Goal: Browse casually: Explore the website without a specific task or goal

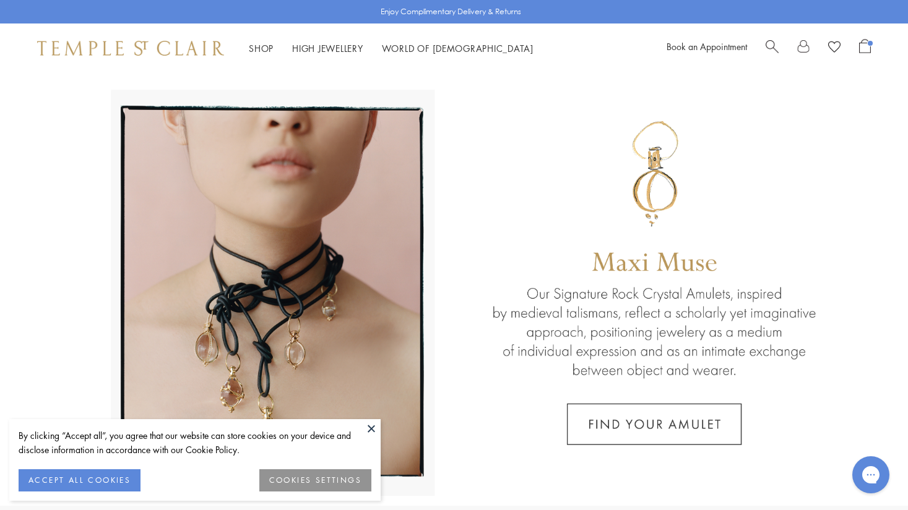
drag, startPoint x: 375, startPoint y: 430, endPoint x: 361, endPoint y: 409, distance: 25.1
click at [375, 430] on button at bounding box center [371, 428] width 19 height 19
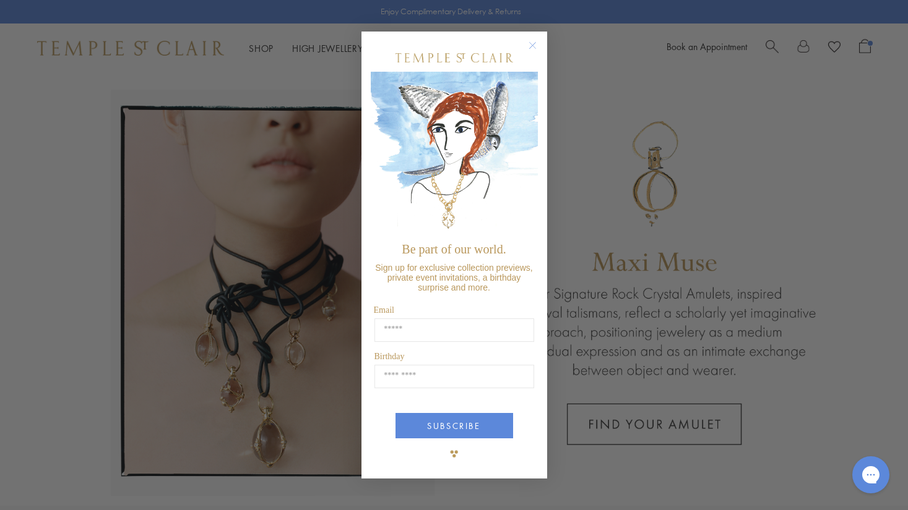
click at [535, 49] on circle "Close dialog" at bounding box center [532, 45] width 15 height 15
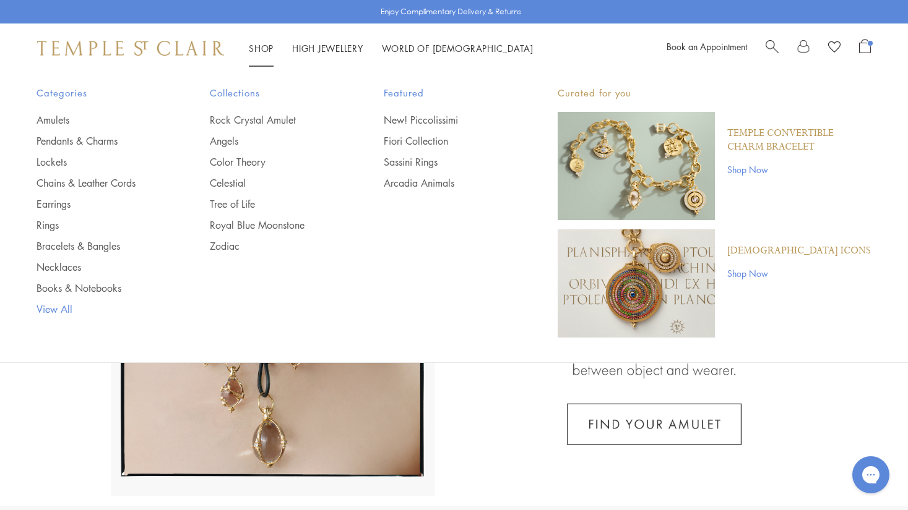
click at [49, 311] on link "View All" at bounding box center [99, 310] width 124 height 14
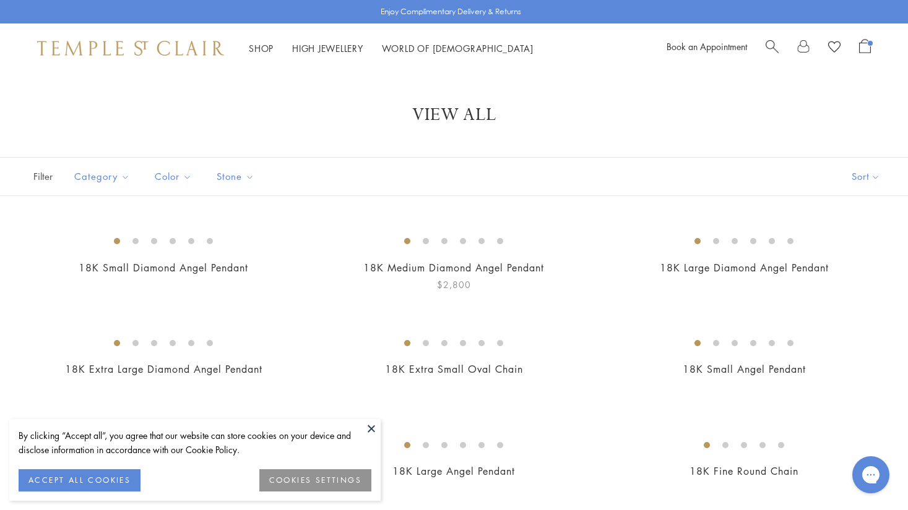
drag, startPoint x: 376, startPoint y: 430, endPoint x: 382, endPoint y: 422, distance: 9.8
click at [376, 430] on button at bounding box center [371, 428] width 19 height 19
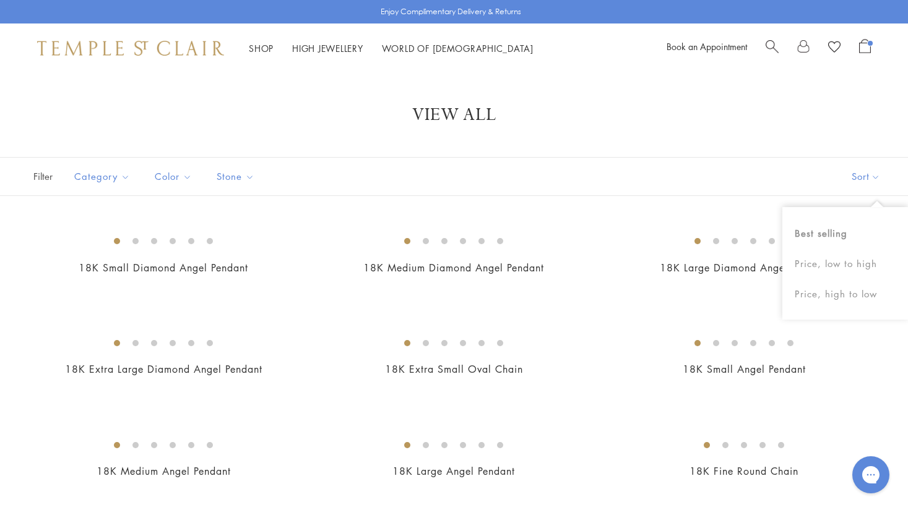
click at [874, 181] on button "Sort" at bounding box center [865, 177] width 84 height 38
click at [838, 298] on button "Price, high to low" at bounding box center [845, 294] width 126 height 30
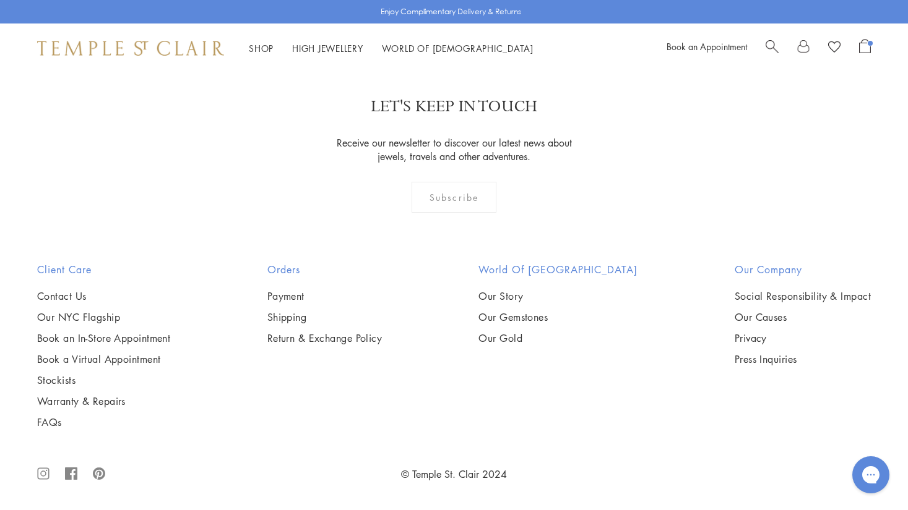
scroll to position [5467, 0]
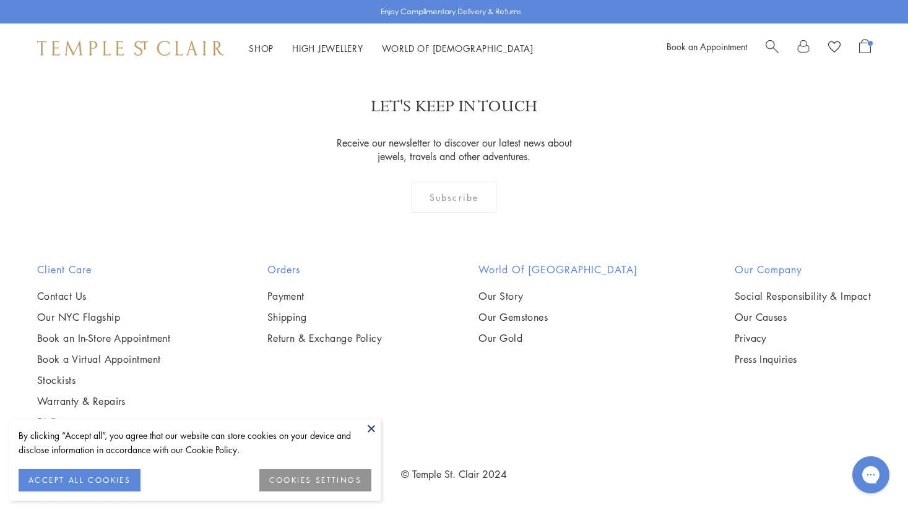
scroll to position [4979, 0]
click at [374, 426] on button at bounding box center [371, 428] width 19 height 19
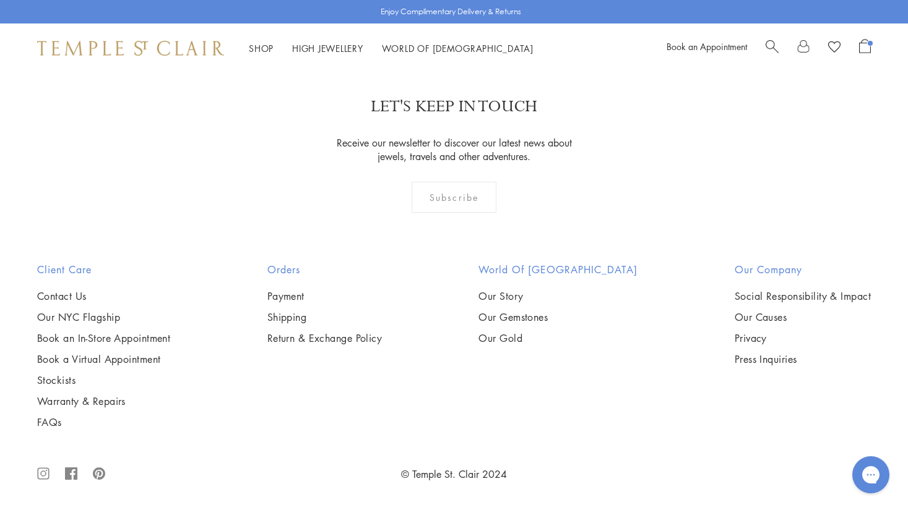
scroll to position [5804, 0]
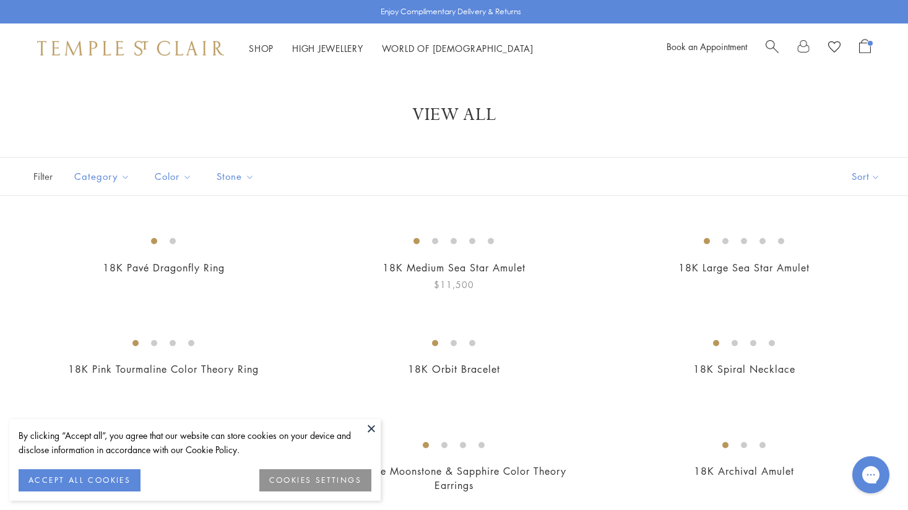
drag, startPoint x: 374, startPoint y: 433, endPoint x: 330, endPoint y: 432, distance: 43.3
click at [370, 433] on button at bounding box center [371, 428] width 19 height 19
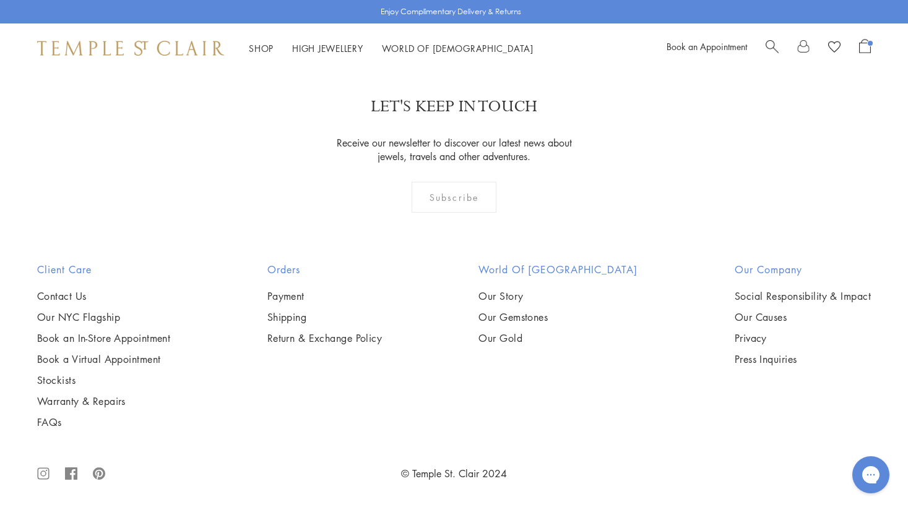
scroll to position [6193, 0]
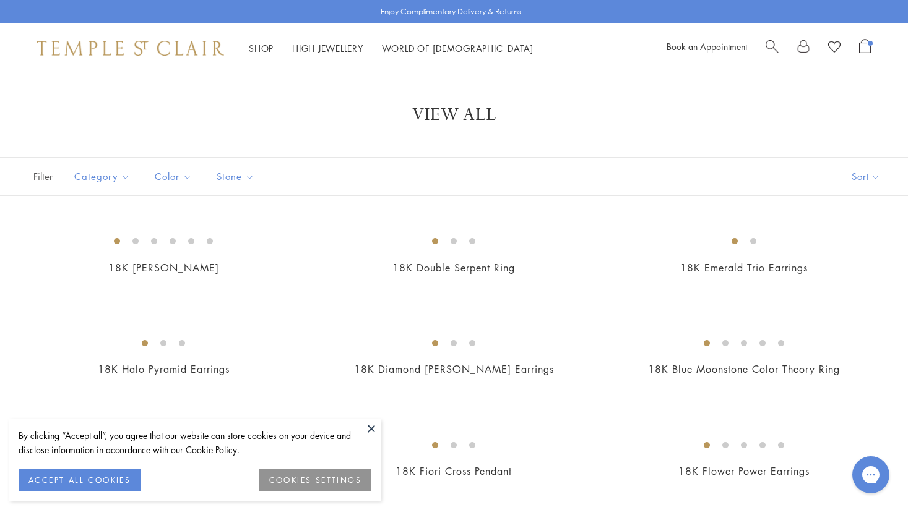
drag, startPoint x: 368, startPoint y: 429, endPoint x: 360, endPoint y: 427, distance: 8.3
click at [364, 428] on button at bounding box center [371, 428] width 19 height 19
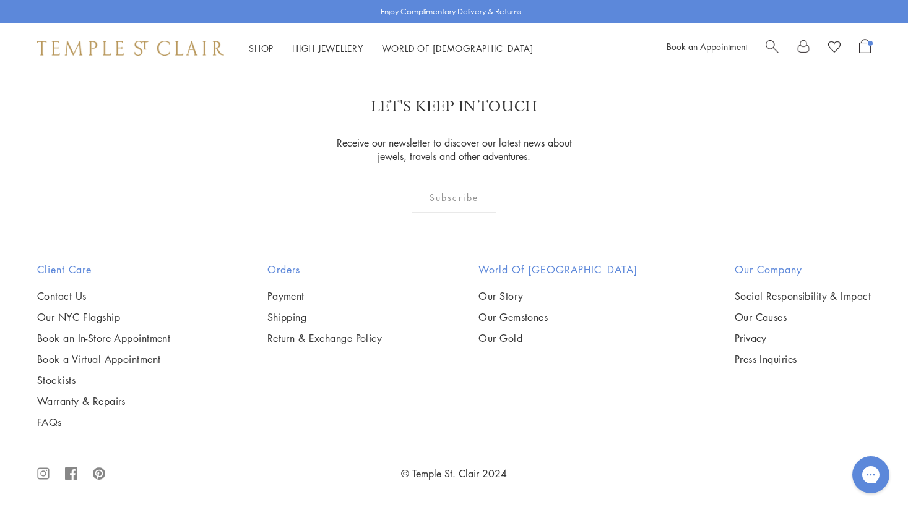
scroll to position [6083, 0]
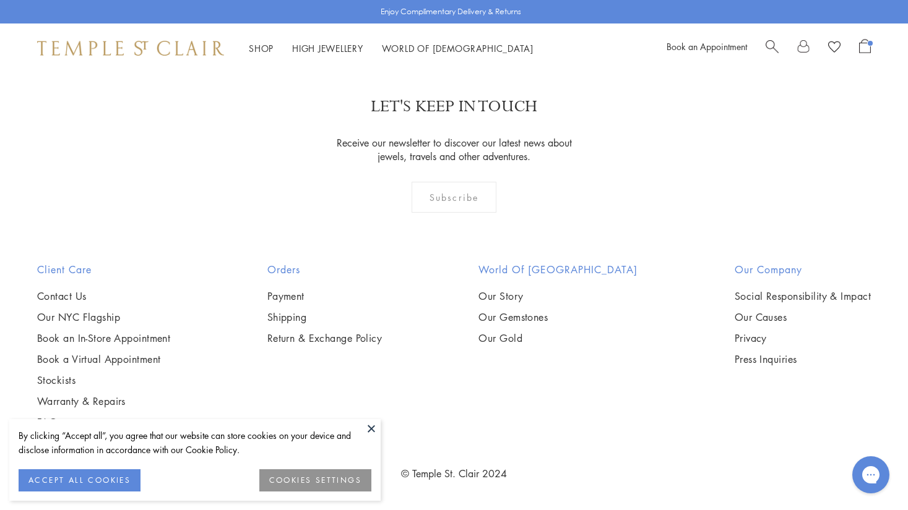
scroll to position [2279, 0]
click at [369, 426] on button at bounding box center [371, 428] width 19 height 19
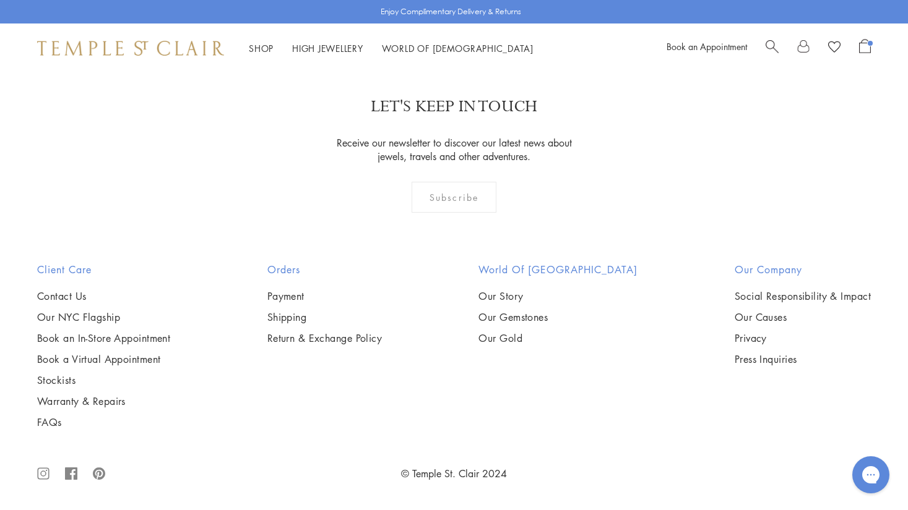
scroll to position [6187, 0]
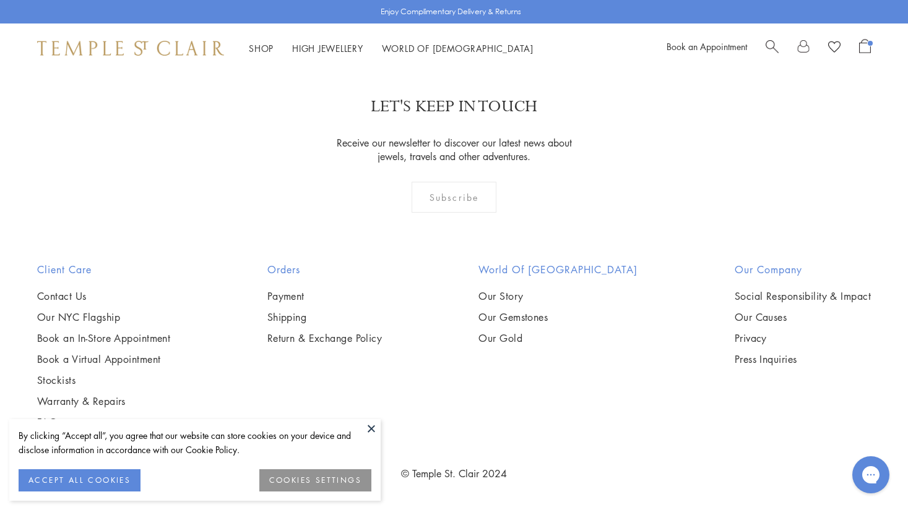
scroll to position [6858, 0]
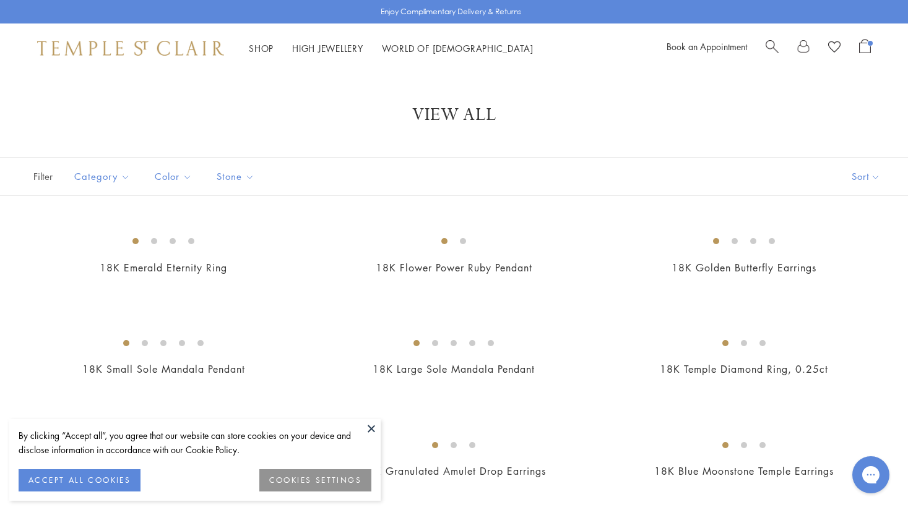
click at [372, 426] on button at bounding box center [371, 428] width 19 height 19
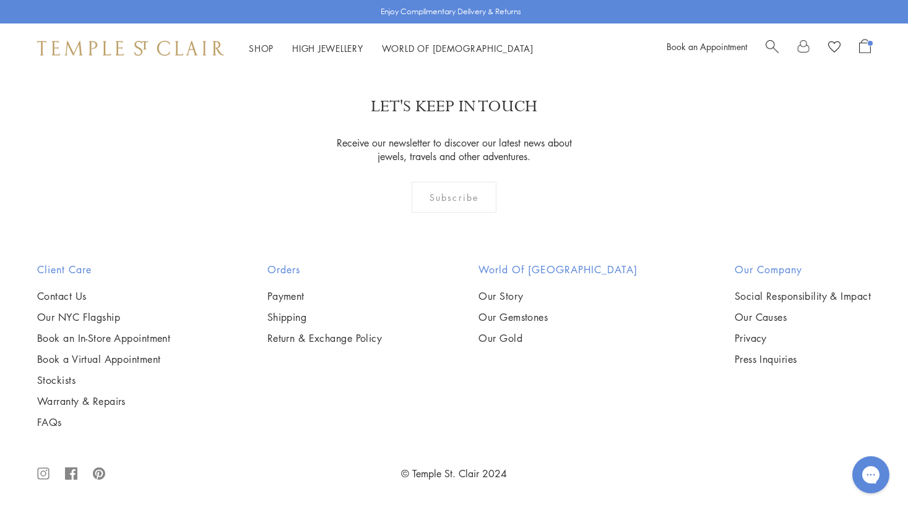
scroll to position [6607, 0]
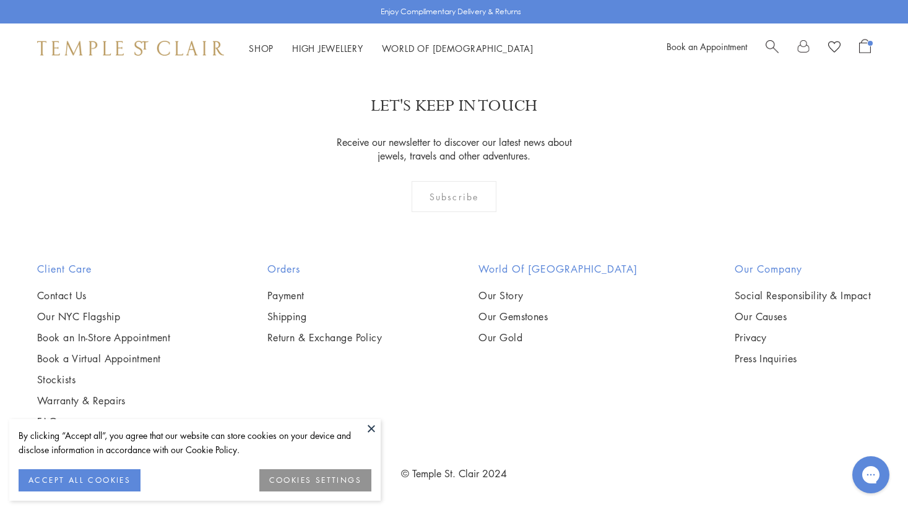
scroll to position [8270, 0]
